Goal: Find specific page/section: Find specific page/section

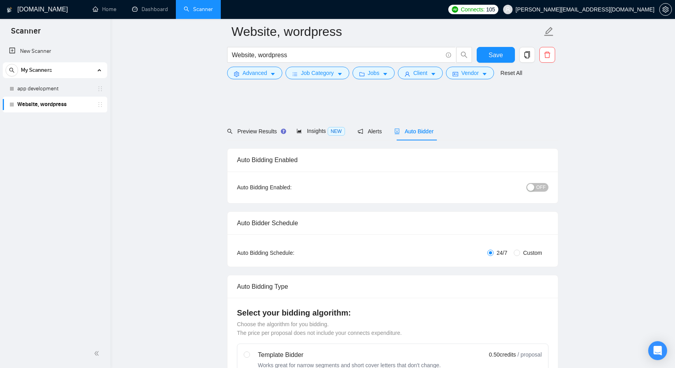
scroll to position [156, 0]
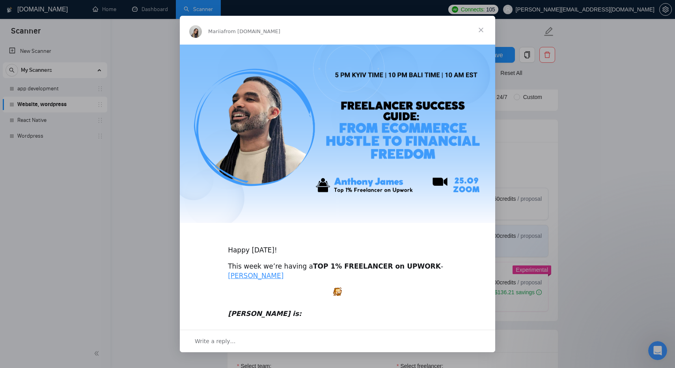
click at [483, 30] on span "Close" at bounding box center [481, 30] width 28 height 28
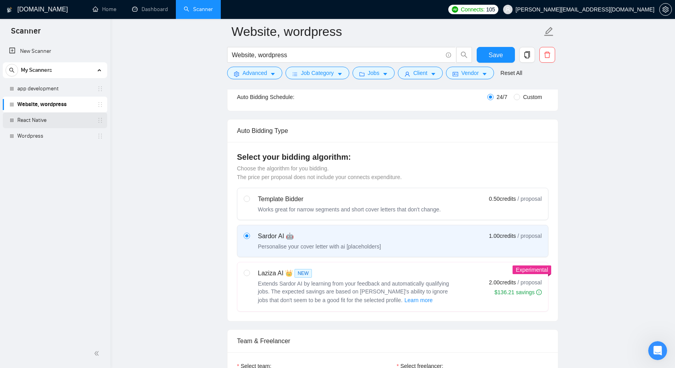
click at [42, 119] on link "React Native" at bounding box center [54, 120] width 75 height 16
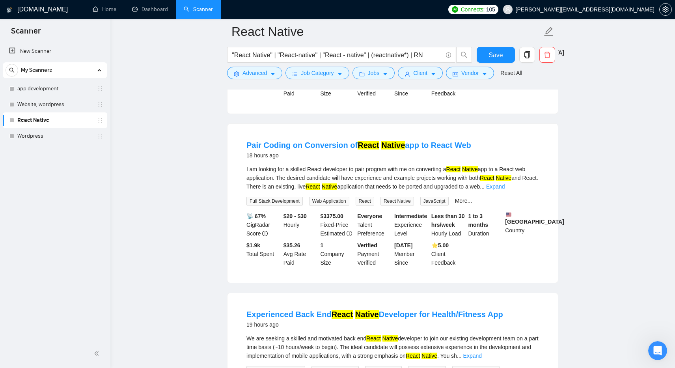
scroll to position [222, 0]
click at [25, 140] on link "Wordpress" at bounding box center [54, 136] width 75 height 16
